Goal: Task Accomplishment & Management: Use online tool/utility

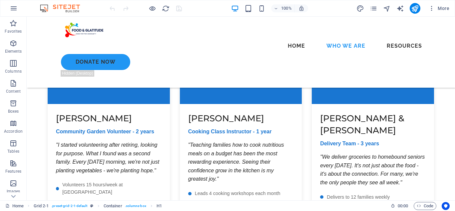
scroll to position [3593, 0]
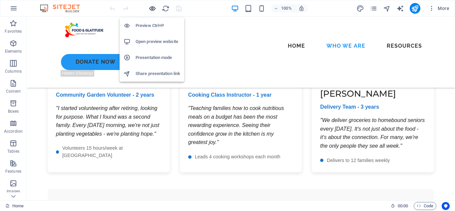
click at [151, 9] on icon "button" at bounding box center [153, 9] width 8 height 8
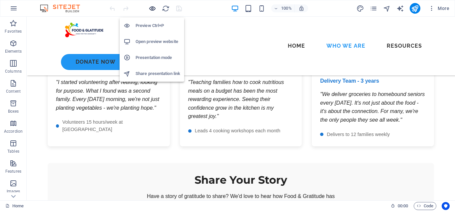
scroll to position [3559, 0]
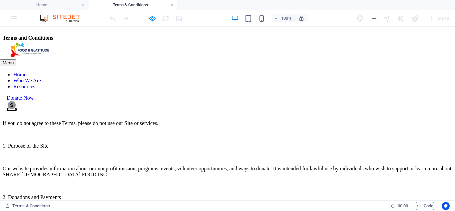
scroll to position [0, 0]
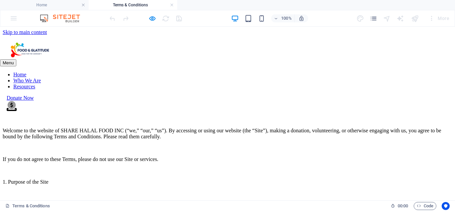
drag, startPoint x: 151, startPoint y: 86, endPoint x: 72, endPoint y: 86, distance: 78.6
click at [73, 51] on div "Terms & Conditions" at bounding box center [228, 46] width 450 height 9
drag, startPoint x: 43, startPoint y: 87, endPoint x: 107, endPoint y: 94, distance: 64.7
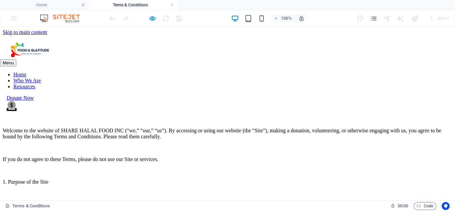
drag, startPoint x: 86, startPoint y: 112, endPoint x: 104, endPoint y: 54, distance: 60.9
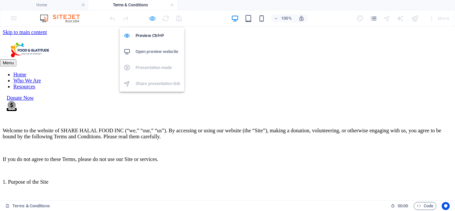
click at [154, 17] on icon "button" at bounding box center [153, 19] width 8 height 8
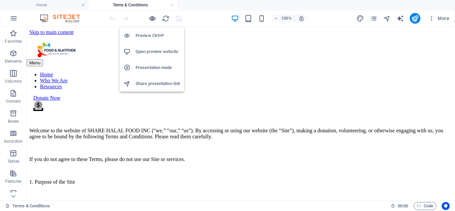
click at [154, 17] on icon "button" at bounding box center [153, 19] width 8 height 8
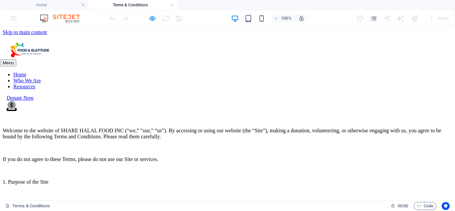
drag, startPoint x: 41, startPoint y: 80, endPoint x: 133, endPoint y: 89, distance: 92.4
click at [60, 4] on h4 "Home" at bounding box center [44, 4] width 89 height 7
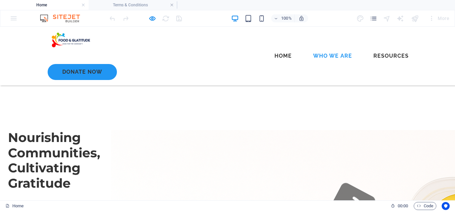
scroll to position [3568, 0]
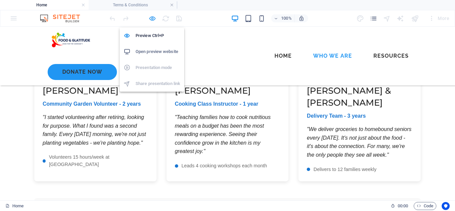
click at [152, 19] on icon "button" at bounding box center [153, 19] width 8 height 8
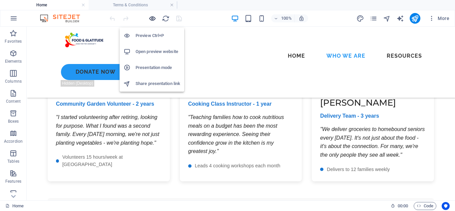
click at [152, 19] on icon "button" at bounding box center [153, 19] width 8 height 8
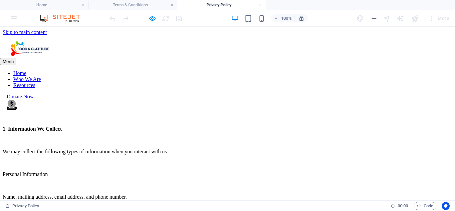
scroll to position [0, 0]
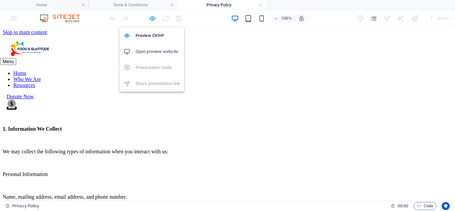
click at [154, 20] on icon "button" at bounding box center [153, 19] width 8 height 8
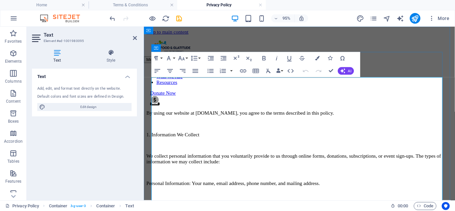
click at [181, 47] on p "Privacy Policy" at bounding box center [308, 44] width 322 height 6
drag, startPoint x: 191, startPoint y: 86, endPoint x: 152, endPoint y: 86, distance: 39.3
click at [152, 47] on p "Privacy Policy" at bounding box center [308, 44] width 322 height 6
click at [265, 58] on icon "button" at bounding box center [263, 58] width 3 height 4
click at [172, 58] on icon "button" at bounding box center [169, 59] width 8 height 8
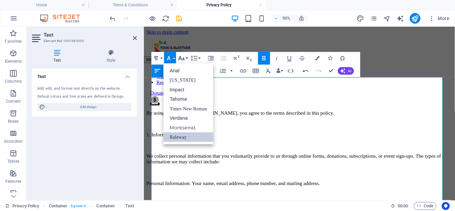
click at [183, 55] on icon "button" at bounding box center [182, 59] width 8 height 8
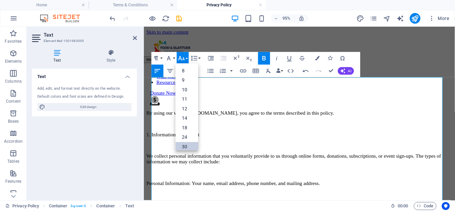
click at [185, 143] on link "30" at bounding box center [187, 147] width 23 height 10
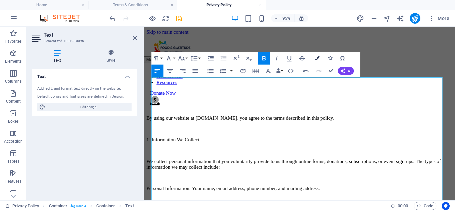
click at [315, 55] on button "Colors" at bounding box center [317, 58] width 12 height 13
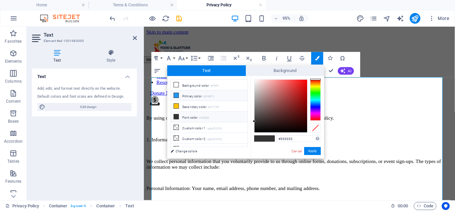
click at [202, 96] on li "Primary color #2196F3" at bounding box center [209, 95] width 77 height 11
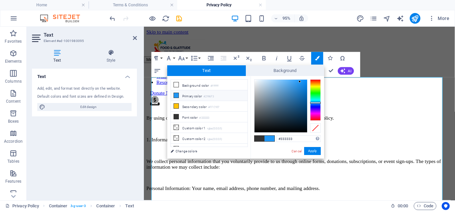
type input "#2196f3"
drag, startPoint x: 312, startPoint y: 149, endPoint x: 177, endPoint y: 129, distance: 136.4
click at [312, 149] on button "Apply" at bounding box center [312, 151] width 17 height 8
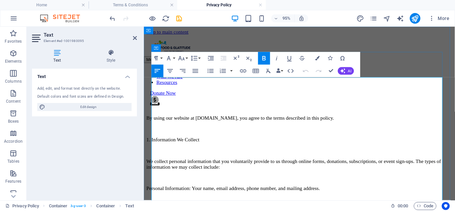
click at [207, 75] on p "Last Updated: [DATE]" at bounding box center [308, 72] width 322 height 6
click at [208, 75] on p "Last Updated: [DATE]" at bounding box center [308, 72] width 322 height 6
click at [135, 36] on icon at bounding box center [135, 37] width 4 height 5
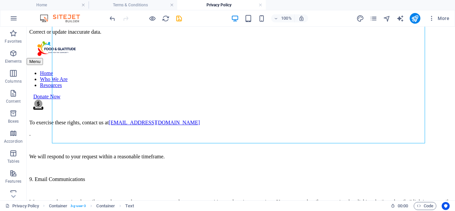
scroll to position [1099, 0]
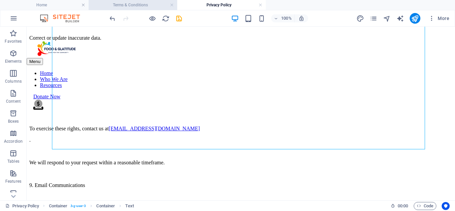
click at [138, 6] on h4 "Terms & Conditions" at bounding box center [133, 4] width 89 height 7
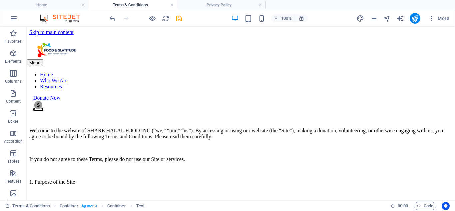
scroll to position [0, 0]
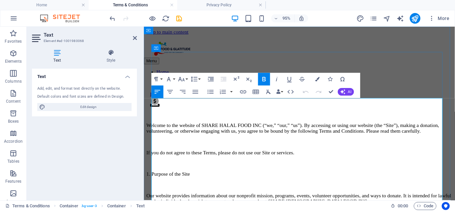
click at [282, 140] on p "Welcome to the website of SHARE HALAL FOOD INC (“we,” “our,” “us”). By accessin…" at bounding box center [308, 134] width 322 height 12
click at [252, 140] on p "Welcome to the website of SHARE HALAL FOOD INC (“we,” “our,” “us”). By accessin…" at bounding box center [308, 134] width 322 height 12
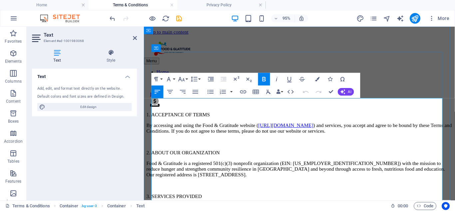
scroll to position [34197, 1]
click at [222, 100] on p "Last Updated: [Current Date]" at bounding box center [308, 97] width 322 height 6
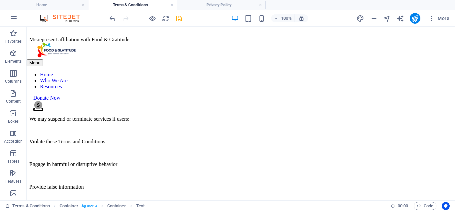
scroll to position [1556, 0]
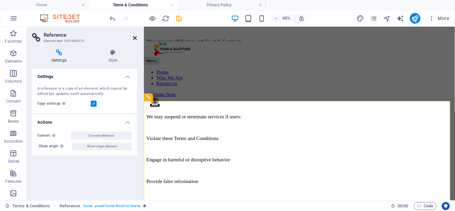
click at [134, 38] on icon at bounding box center [135, 37] width 4 height 5
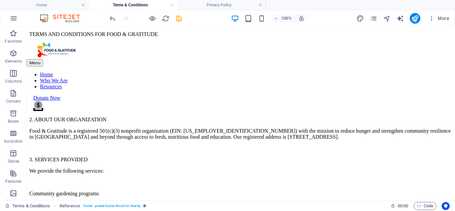
scroll to position [0, 0]
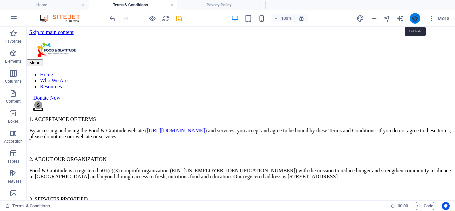
click at [416, 15] on icon "publish" at bounding box center [415, 19] width 8 height 8
